Goal: Information Seeking & Learning: Learn about a topic

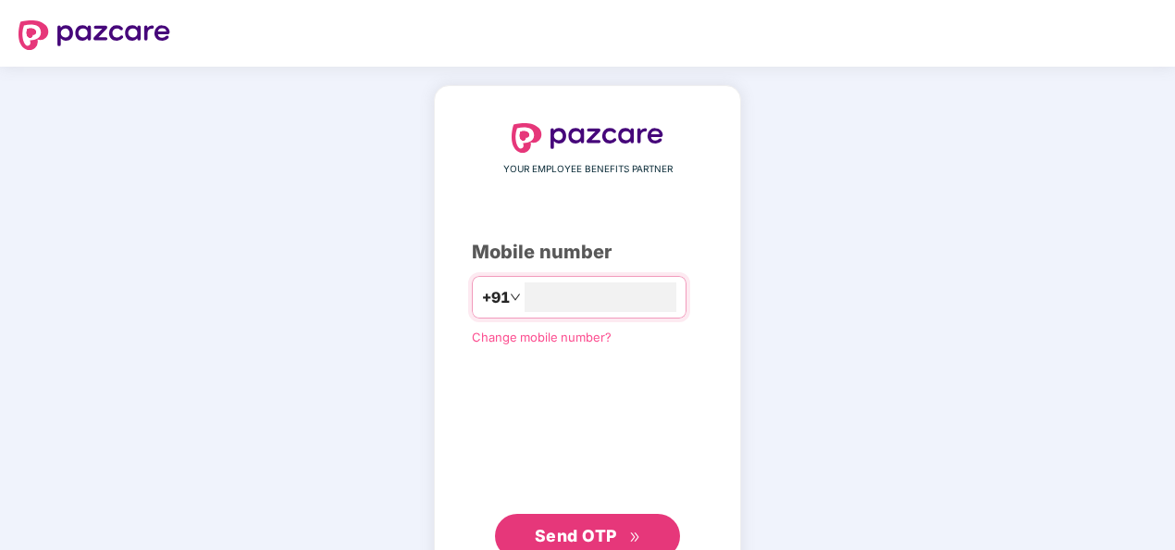
type input "**********"
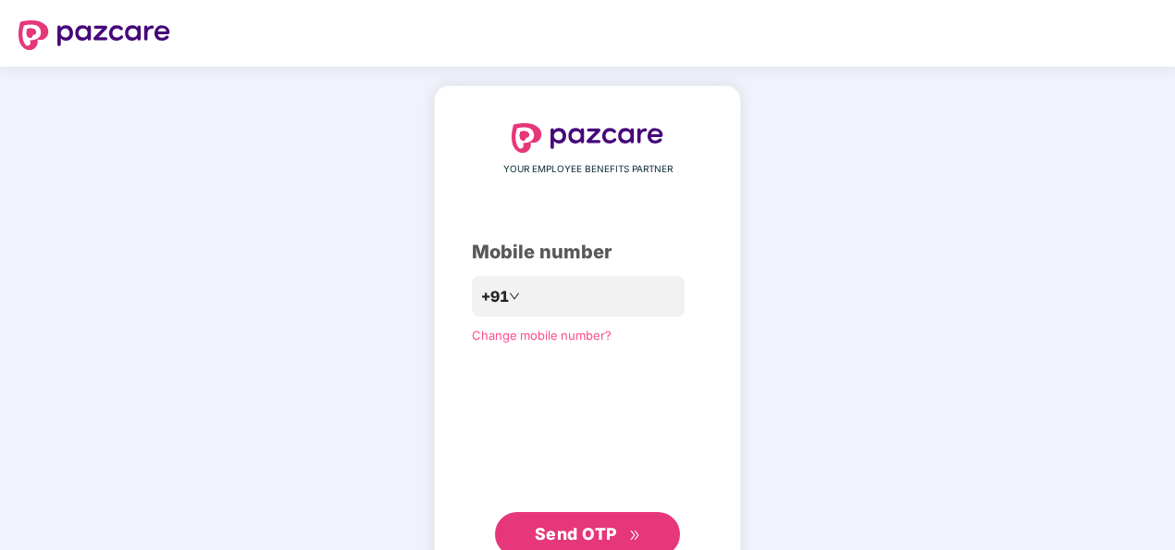
click at [574, 523] on span "Send OTP" at bounding box center [588, 534] width 106 height 26
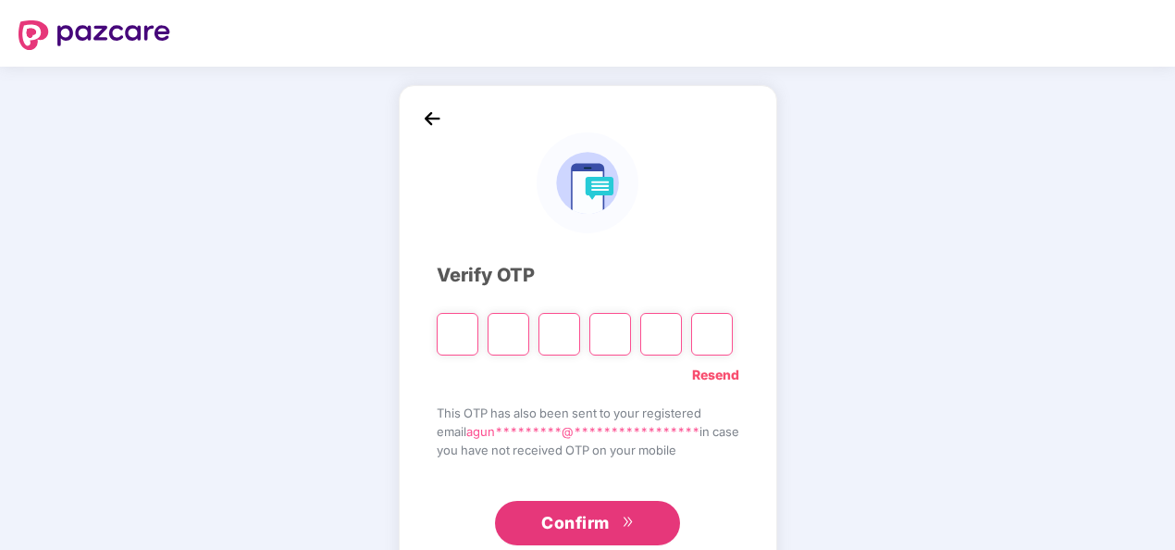
type input "*"
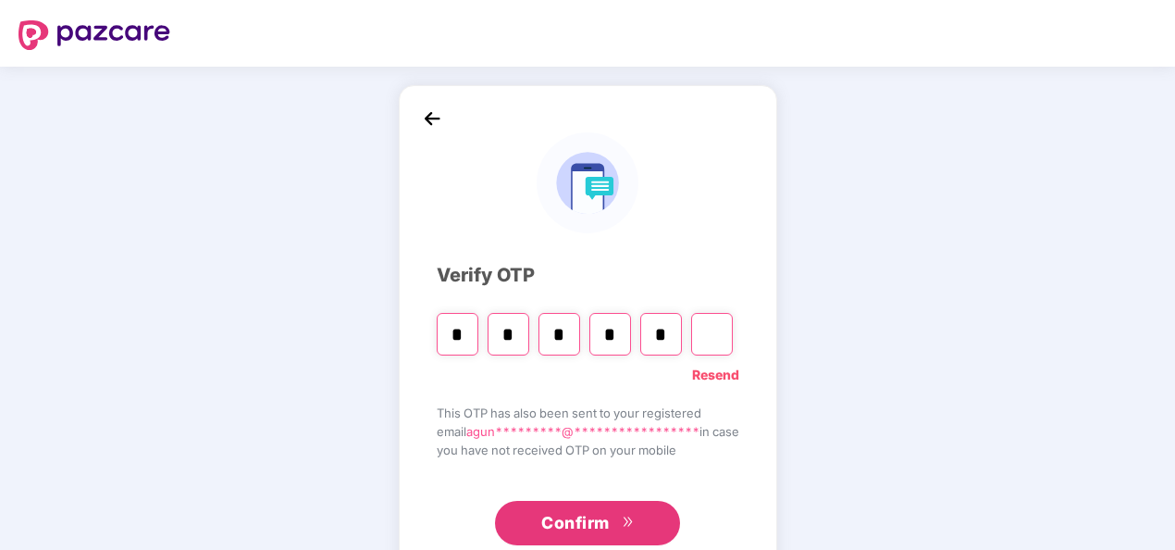
type input "*"
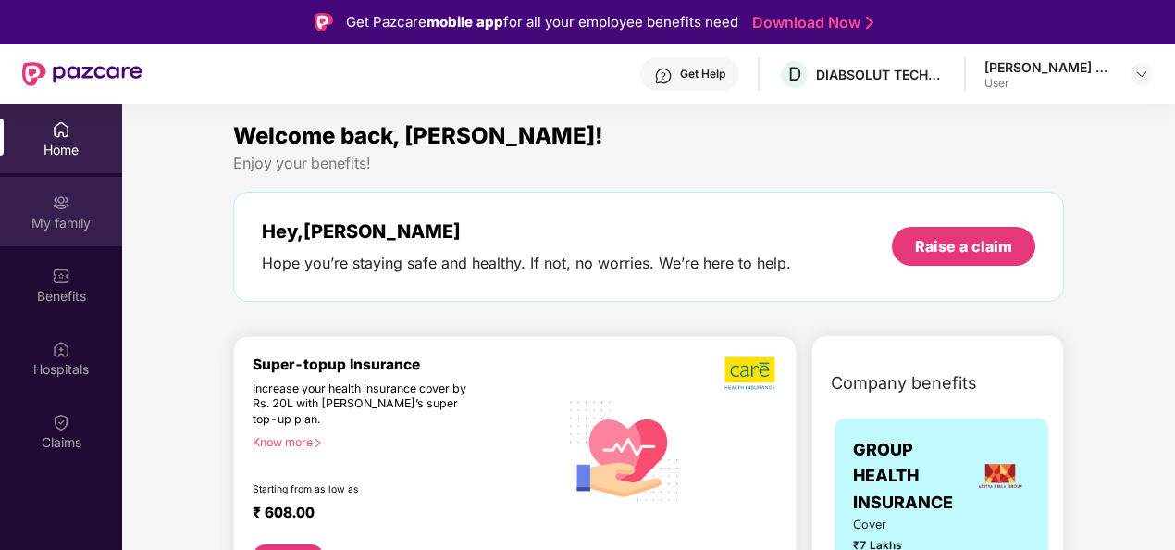
click at [75, 194] on div "My family" at bounding box center [61, 211] width 122 height 69
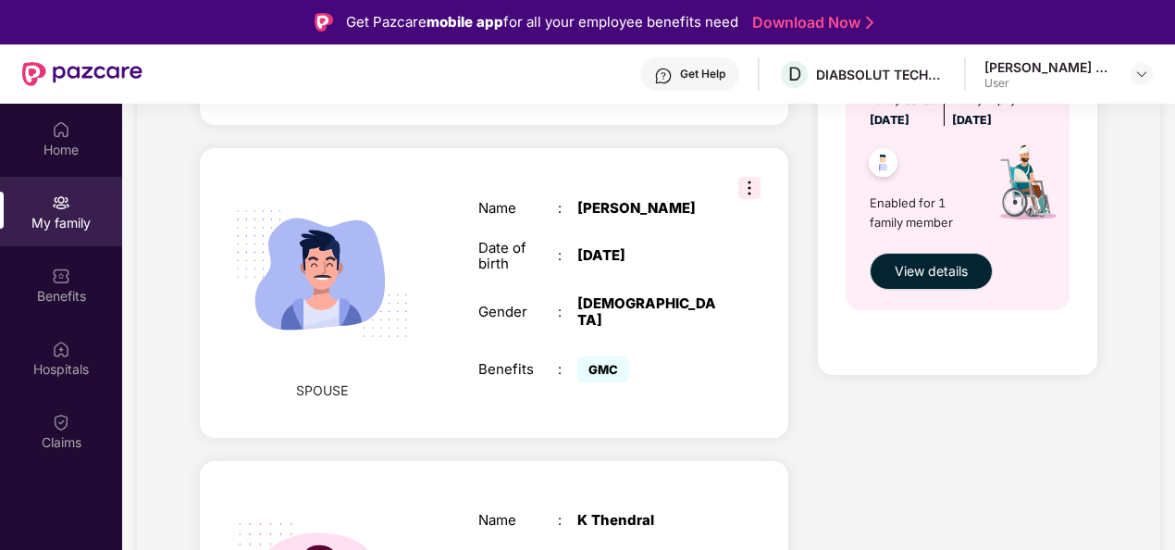
scroll to position [717, 0]
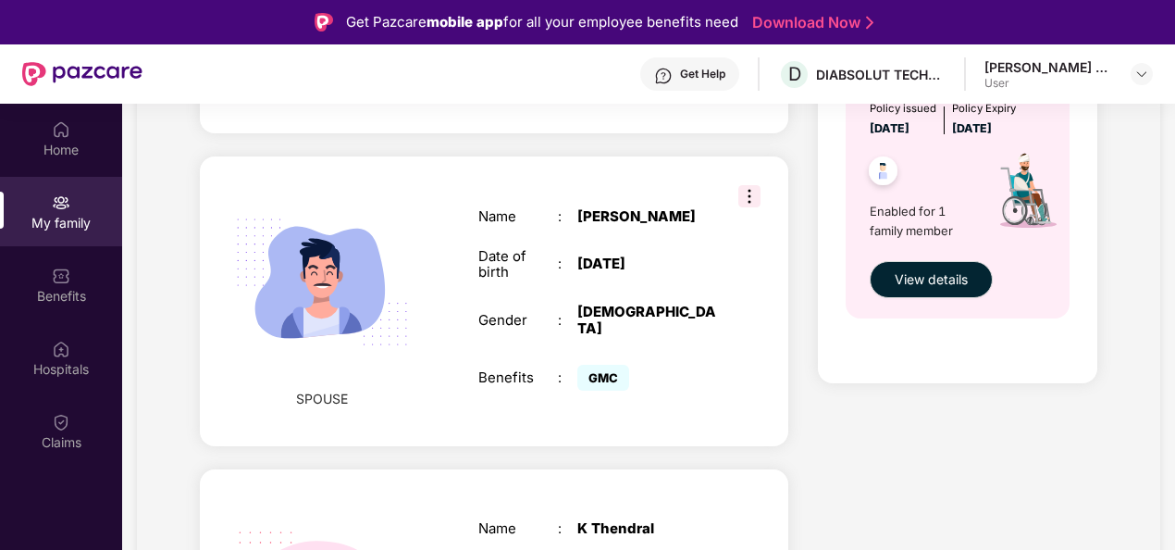
click at [601, 365] on span "GMC" at bounding box center [603, 378] width 52 height 26
click at [748, 185] on img at bounding box center [749, 196] width 22 height 22
click at [363, 369] on img at bounding box center [323, 282] width 214 height 214
click at [60, 269] on img at bounding box center [61, 275] width 19 height 19
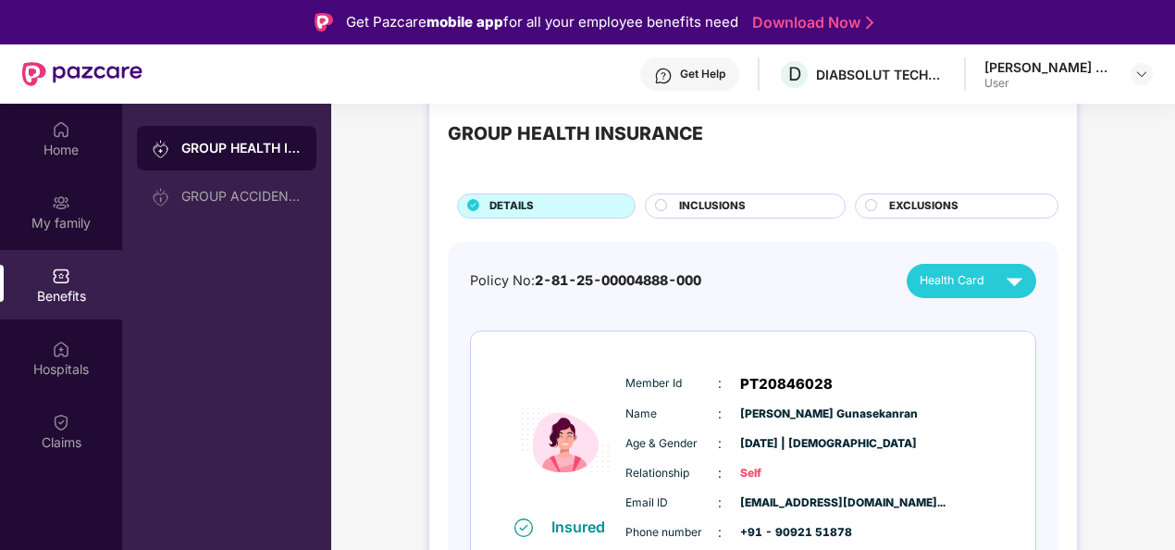
scroll to position [41, 0]
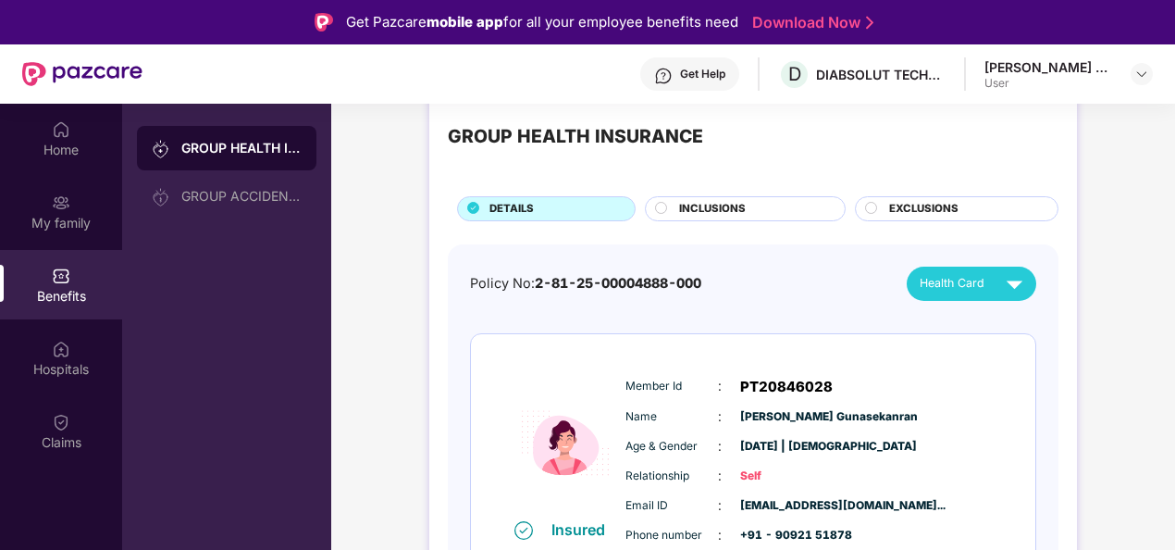
click at [668, 209] on div at bounding box center [662, 211] width 15 height 18
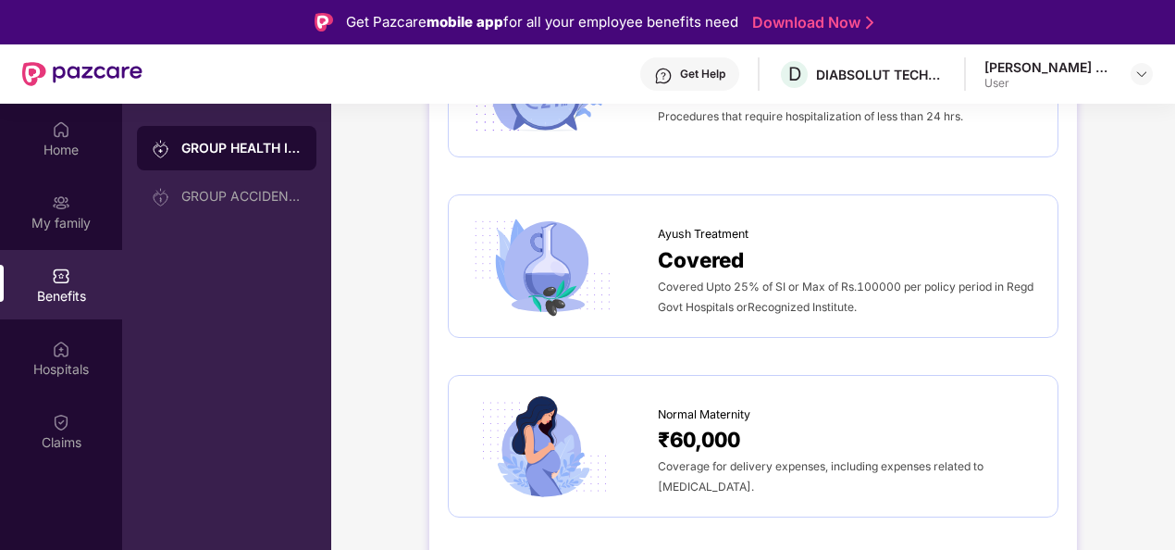
scroll to position [0, 0]
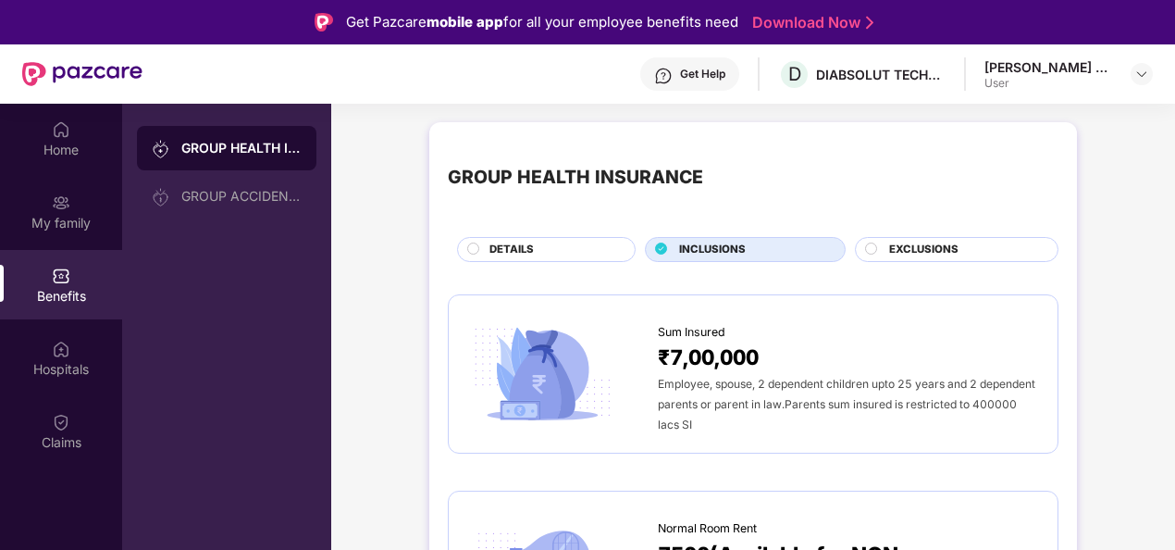
click at [938, 252] on span "EXCLUSIONS" at bounding box center [923, 249] width 69 height 17
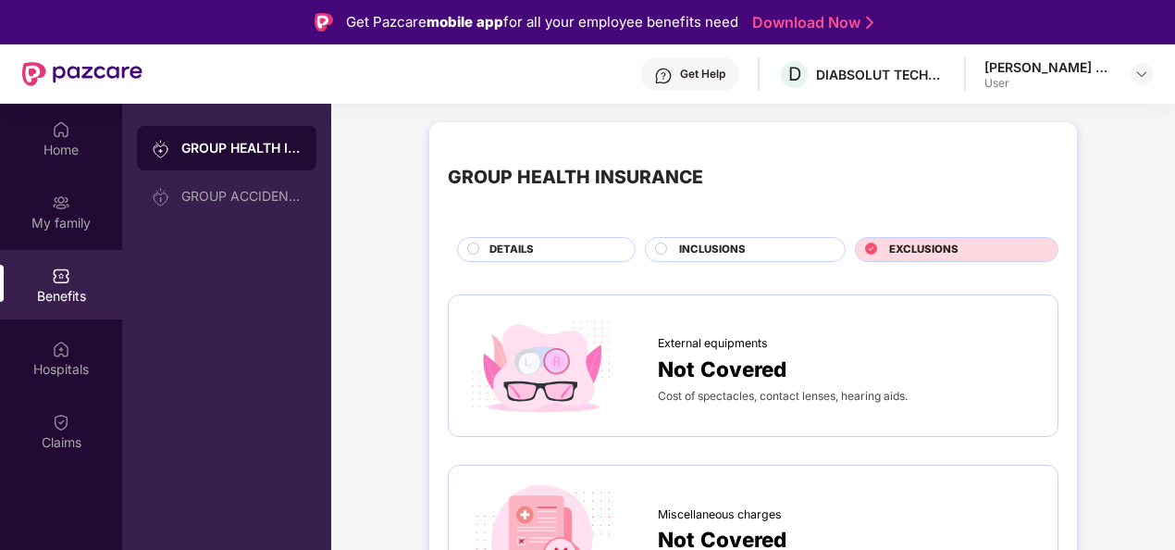
click at [603, 242] on div "DETAILS" at bounding box center [552, 250] width 145 height 19
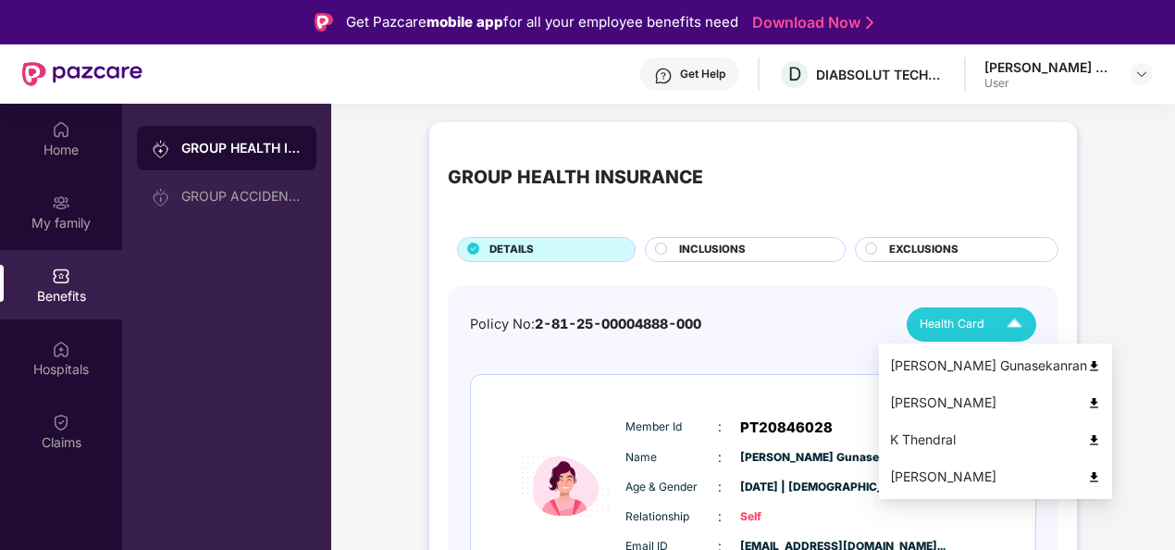
click at [998, 338] on img at bounding box center [1014, 324] width 32 height 32
click at [1028, 402] on div "Karthikeyan Nagaraj" at bounding box center [995, 402] width 211 height 20
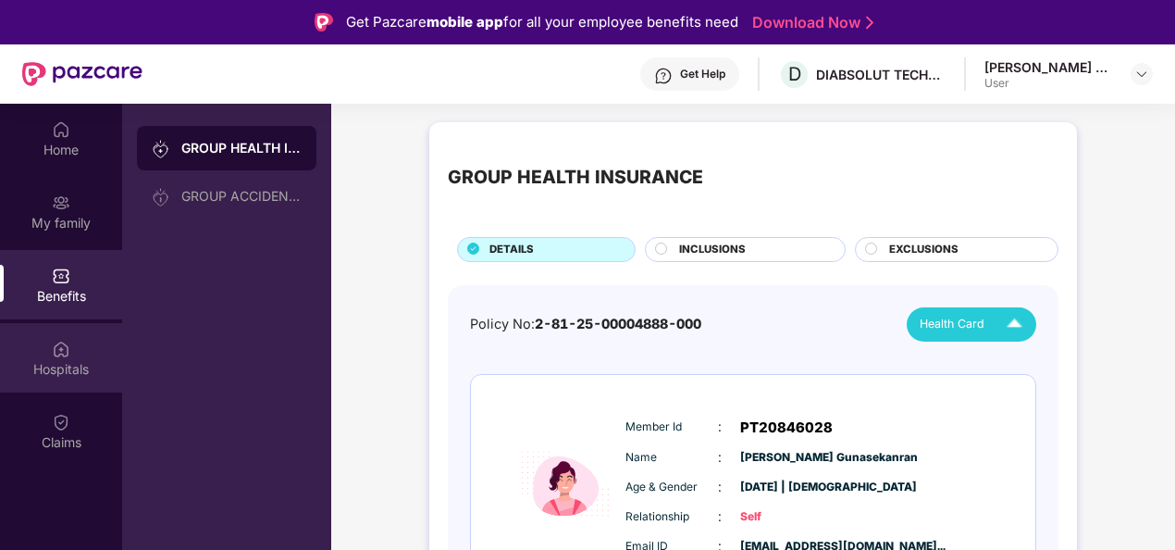
click at [63, 362] on div "Hospitals" at bounding box center [61, 369] width 122 height 19
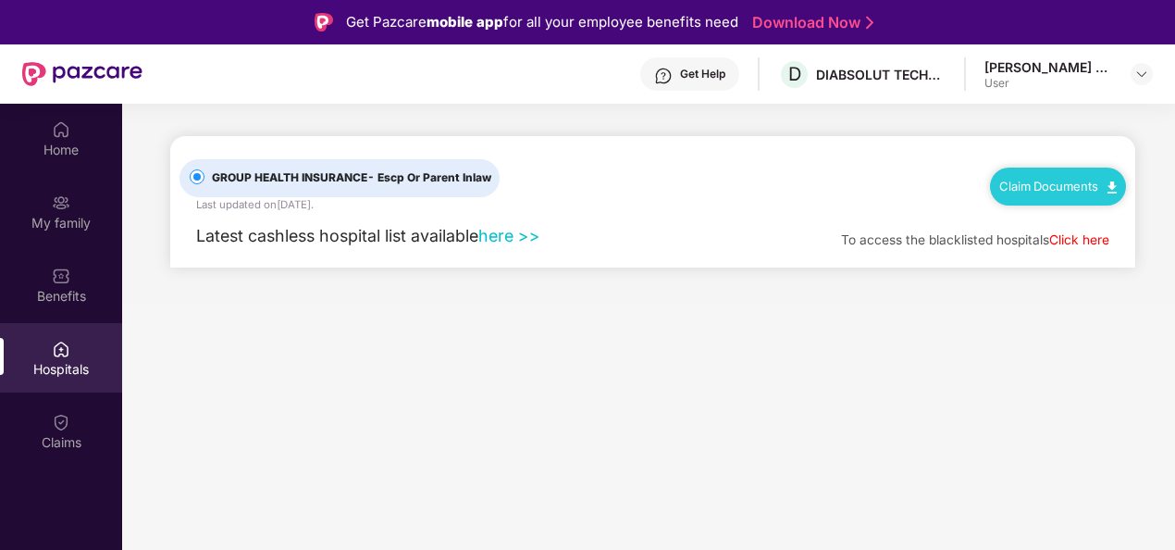
click at [505, 233] on link "here >>" at bounding box center [509, 235] width 62 height 19
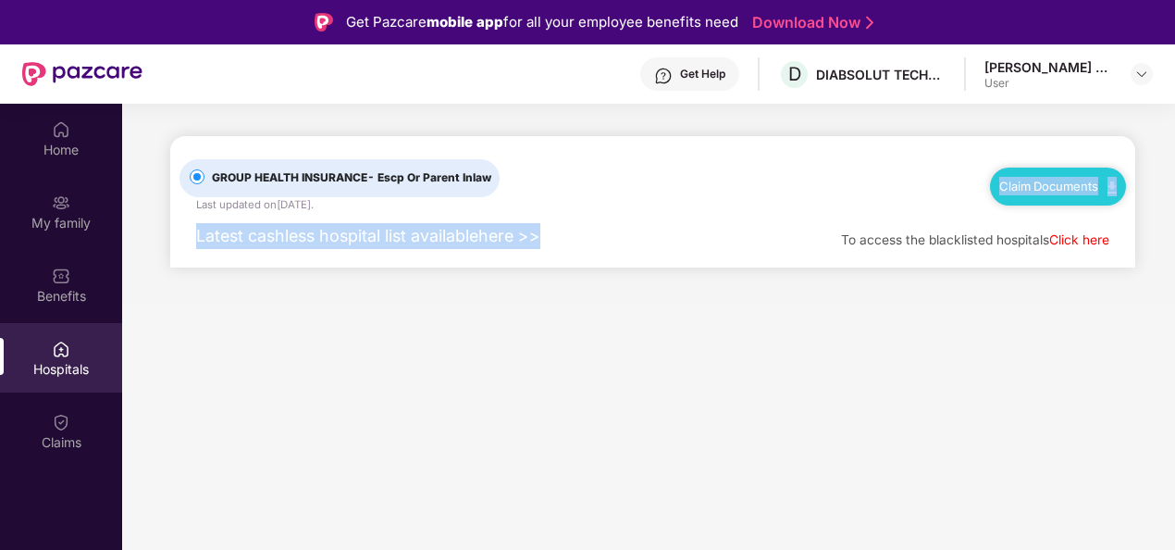
drag, startPoint x: 631, startPoint y: 193, endPoint x: 687, endPoint y: 285, distance: 107.6
click at [687, 285] on main "GROUP HEALTH INSURANCE - Escp Or Parent Inlaw Last updated on 2 Sep 2022 . Clai…" at bounding box center [648, 204] width 1053 height 201
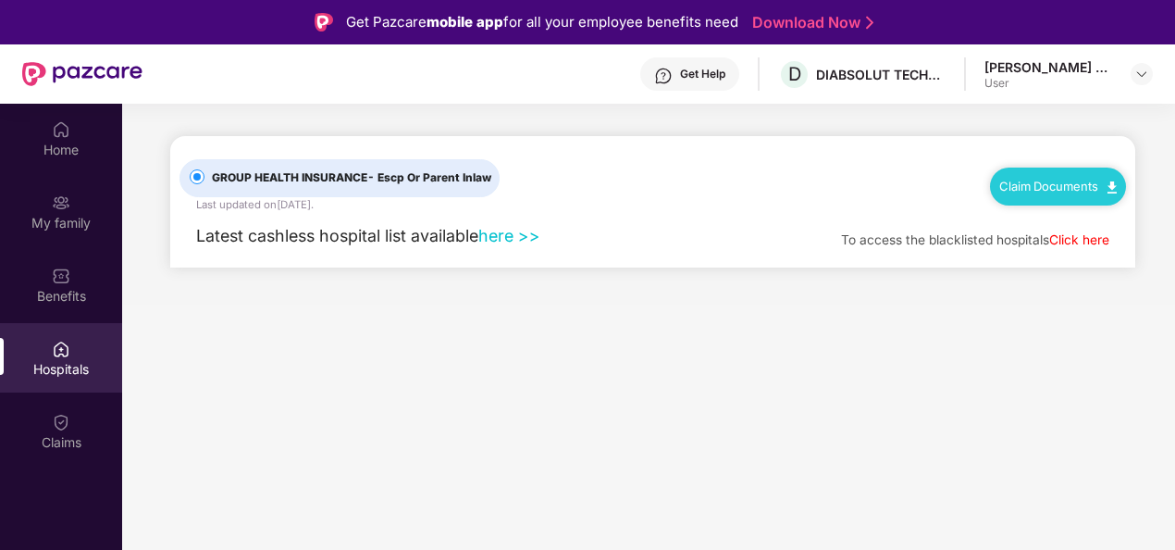
click at [687, 285] on main "GROUP HEALTH INSURANCE - Escp Or Parent Inlaw Last updated on 2 Sep 2022 . Clai…" at bounding box center [648, 204] width 1053 height 201
click at [522, 234] on link "here >>" at bounding box center [509, 235] width 62 height 19
